Goal: Task Accomplishment & Management: Complete application form

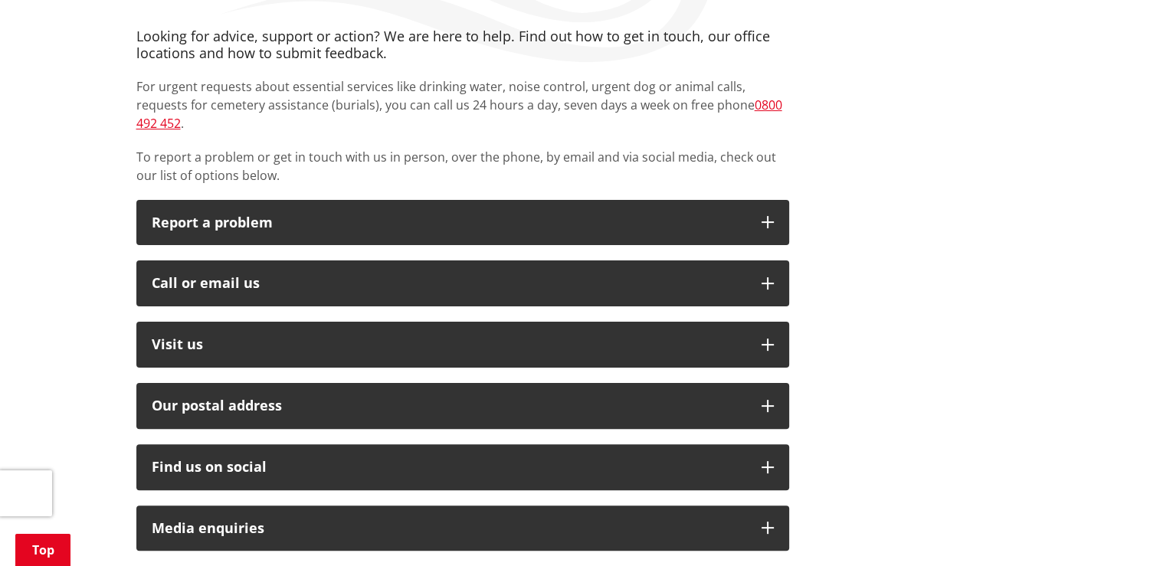
scroll to position [383, 0]
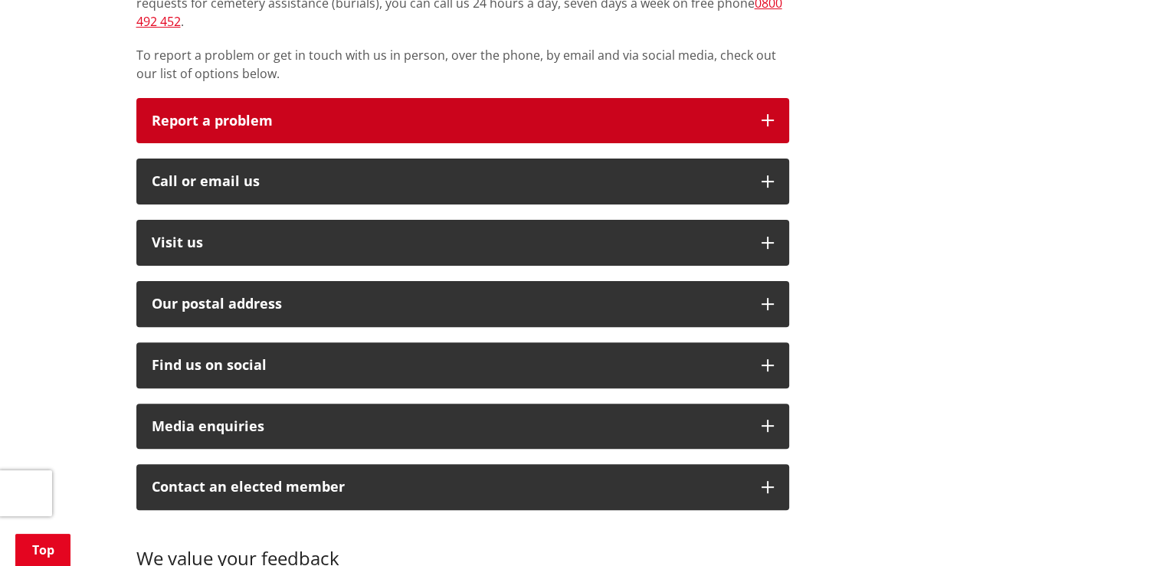
click at [763, 114] on icon "button" at bounding box center [767, 120] width 12 height 12
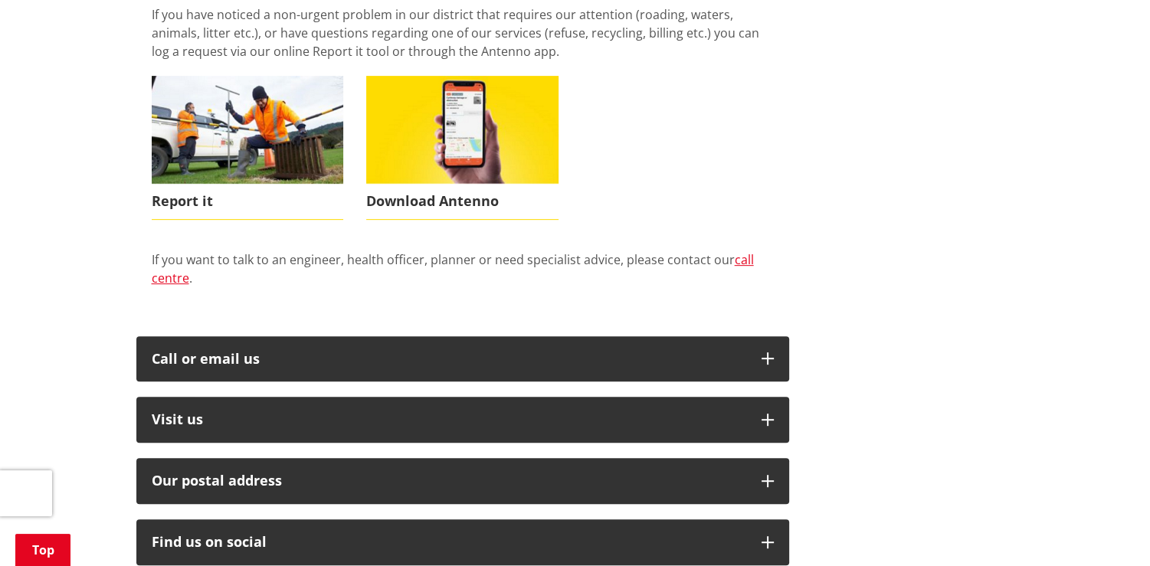
scroll to position [613, 0]
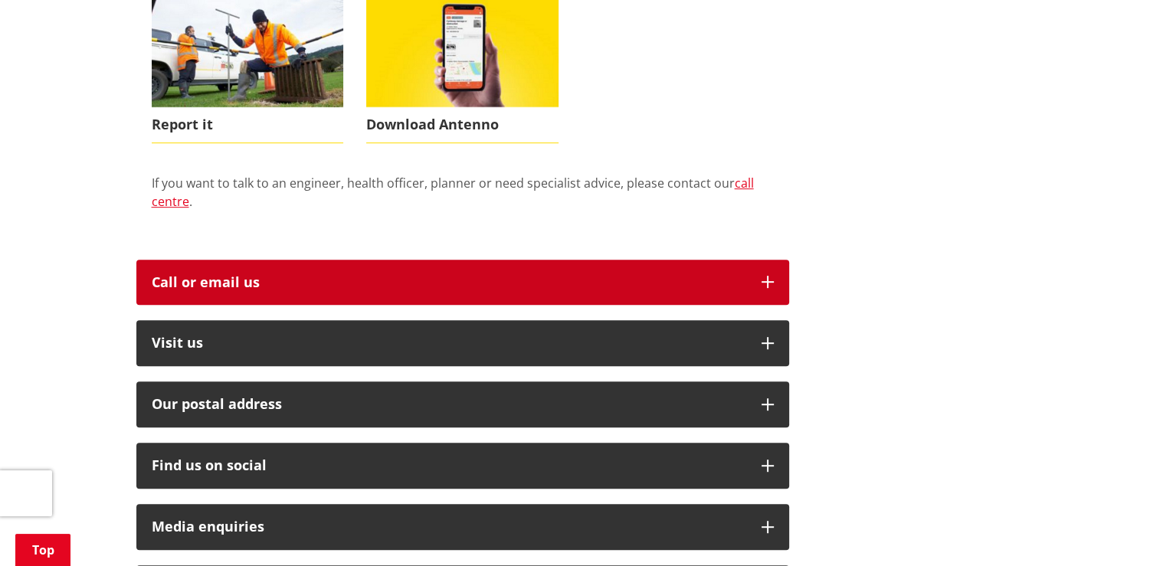
click at [197, 275] on div "Call or email us" at bounding box center [449, 282] width 594 height 15
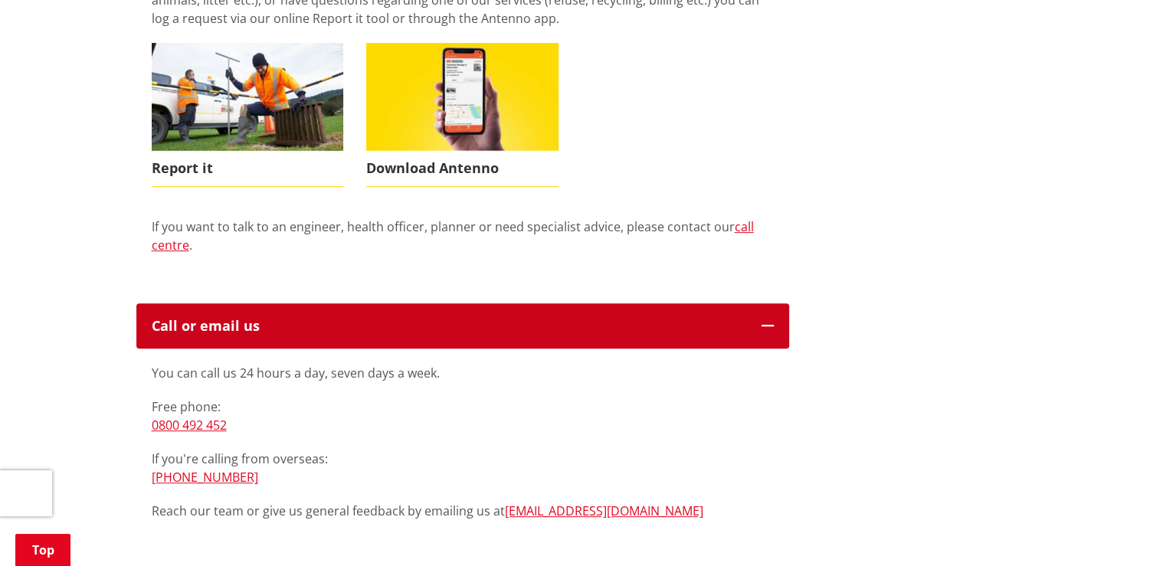
scroll to position [536, 0]
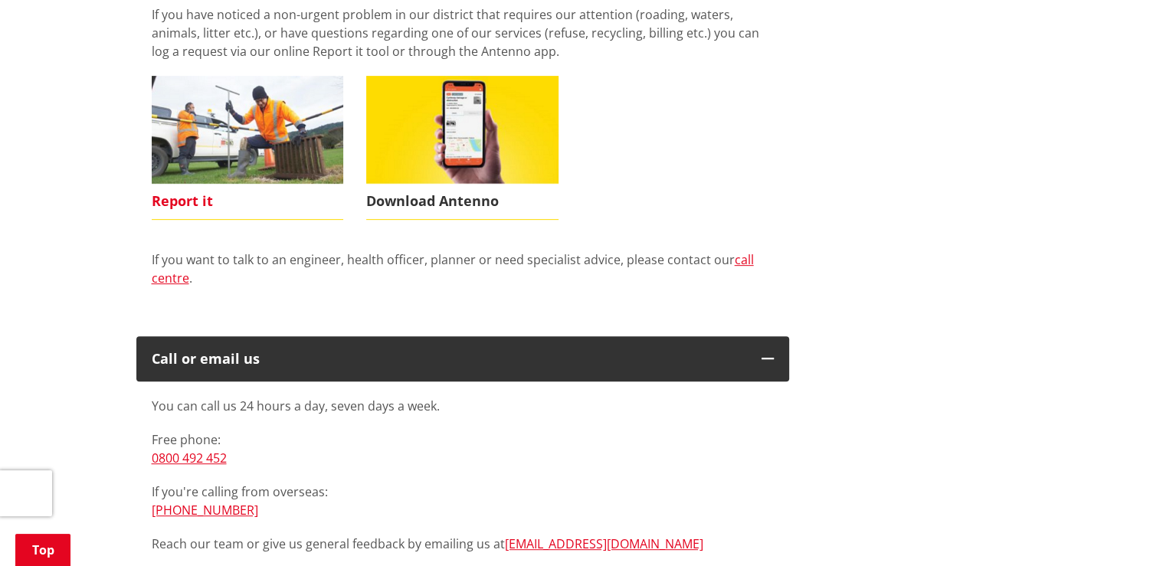
click at [201, 184] on span "Report it" at bounding box center [248, 201] width 192 height 35
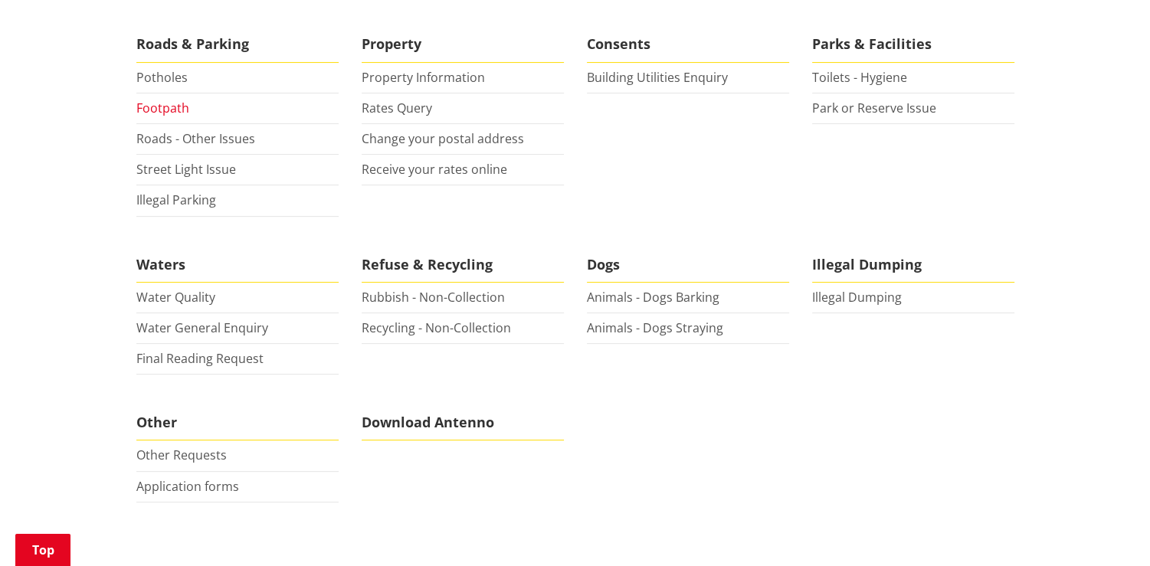
scroll to position [383, 0]
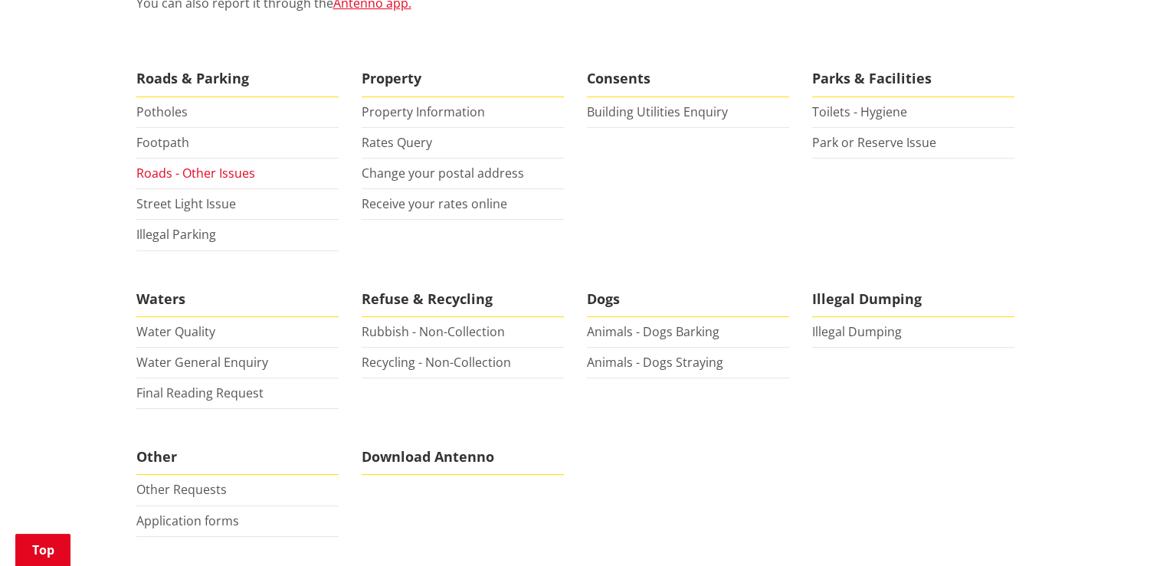
click at [204, 172] on link "Roads - Other Issues" at bounding box center [195, 173] width 119 height 17
